Goal: Information Seeking & Learning: Check status

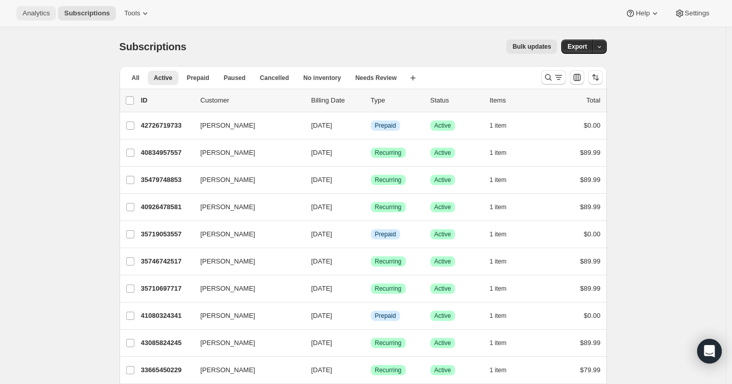
click at [39, 9] on span "Analytics" at bounding box center [36, 13] width 27 height 8
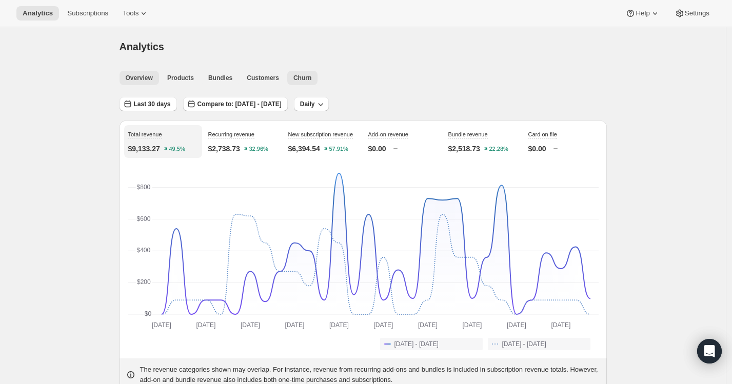
click at [306, 81] on span "Churn" at bounding box center [302, 78] width 18 height 8
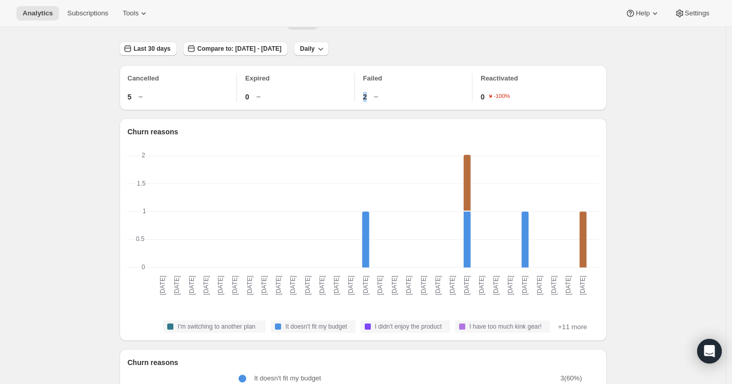
scroll to position [1, 0]
click at [366, 99] on span "2" at bounding box center [365, 96] width 4 height 10
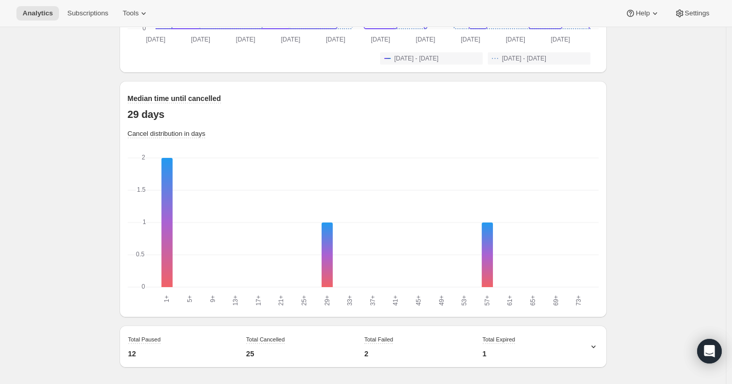
scroll to position [946, 0]
click at [597, 348] on icon at bounding box center [593, 346] width 10 height 10
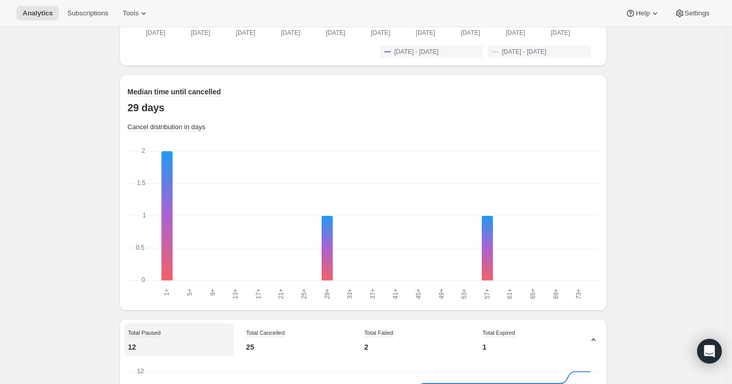
scroll to position [1142, 0]
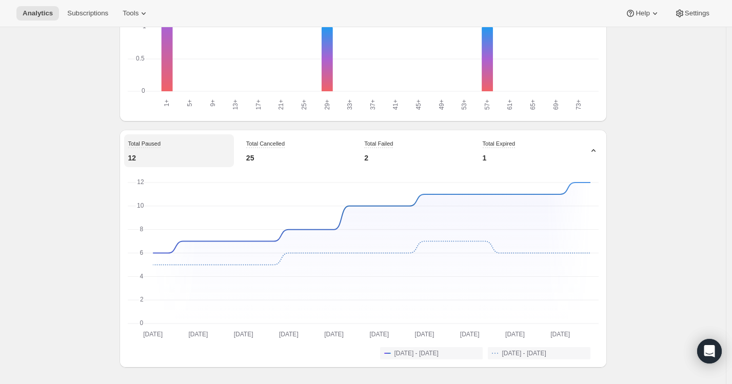
click at [595, 151] on icon at bounding box center [593, 151] width 10 height 10
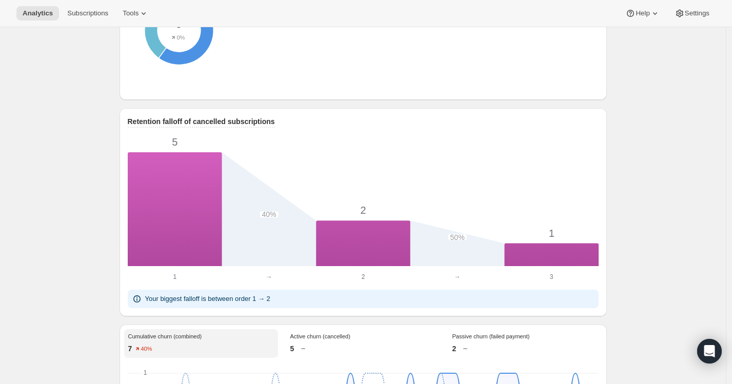
scroll to position [0, 0]
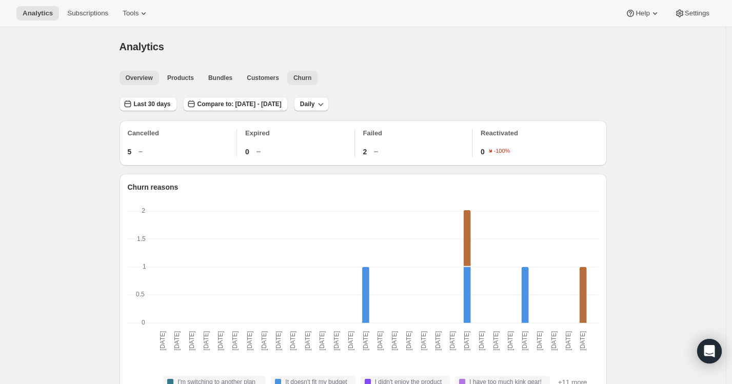
click at [145, 80] on span "Overview" at bounding box center [139, 78] width 27 height 8
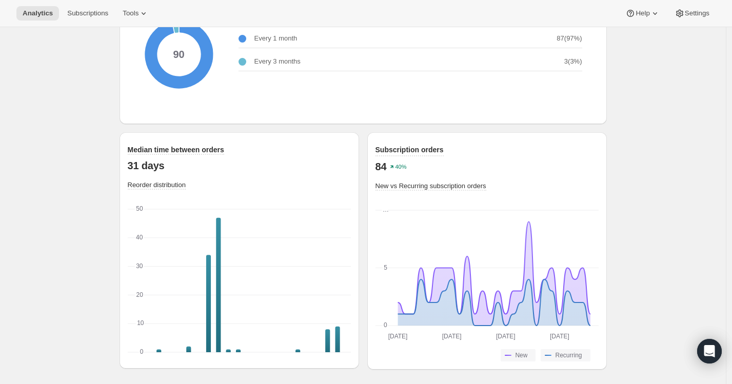
scroll to position [1360, 0]
